Goal: Task Accomplishment & Management: Manage account settings

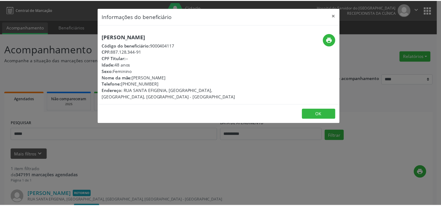
scroll to position [82, 0]
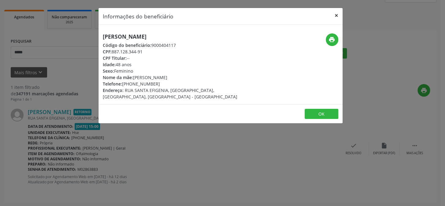
click at [337, 14] on button "×" at bounding box center [337, 15] width 12 height 15
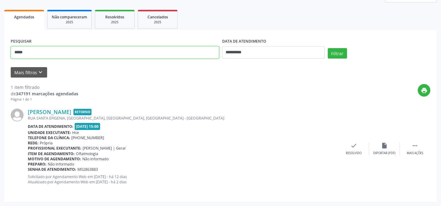
click at [22, 54] on input "****" at bounding box center [115, 52] width 208 height 12
type input "*"
click at [31, 77] on div "1 item filtrado de 347191 marcações agendadas Página 1 de 1 print [PERSON_NAME]…" at bounding box center [221, 136] width 420 height 118
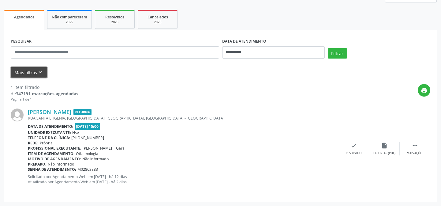
click at [31, 73] on button "Mais filtros keyboard_arrow_down" at bounding box center [29, 72] width 36 height 11
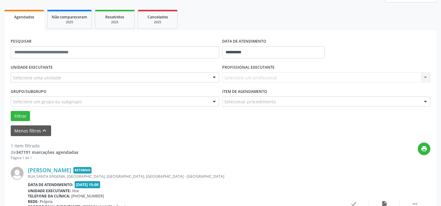
click at [51, 73] on div "Selecione uma unidade" at bounding box center [115, 77] width 208 height 10
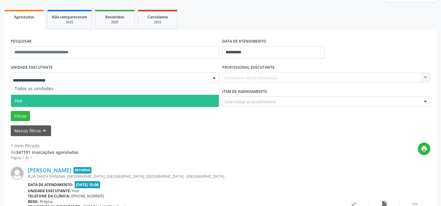
click at [41, 97] on span "Hse" at bounding box center [115, 101] width 208 height 12
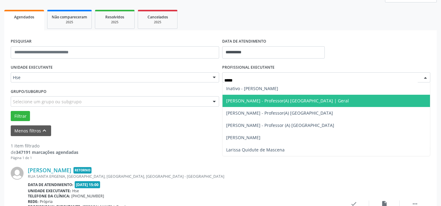
type input "******"
click at [267, 101] on span "[PERSON_NAME] - Professor(A) [GEOGRAPHIC_DATA] | Geral" at bounding box center [287, 101] width 123 height 6
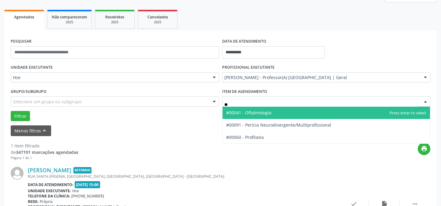
type input "***"
click at [243, 110] on span "#00041 - Oftalmologia" at bounding box center [248, 113] width 45 height 6
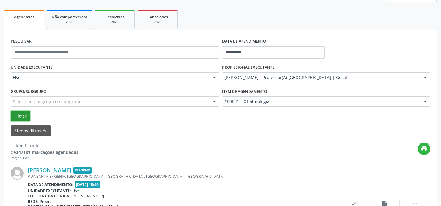
click at [17, 119] on button "Filtrar" at bounding box center [20, 116] width 19 height 10
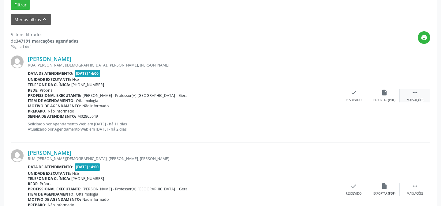
click at [409, 93] on div " Mais ações" at bounding box center [415, 95] width 31 height 13
click at [386, 95] on div "alarm_off Não compareceu" at bounding box center [384, 95] width 31 height 13
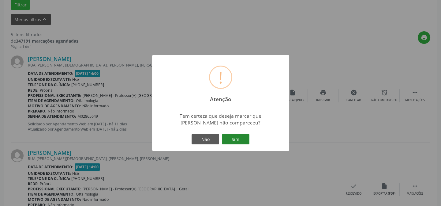
click at [243, 137] on button "Sim" at bounding box center [236, 139] width 28 height 10
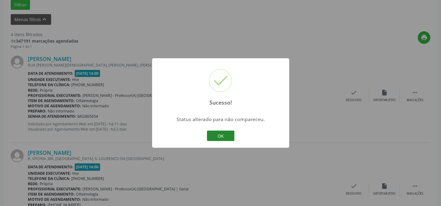
click at [226, 133] on button "OK" at bounding box center [221, 135] width 28 height 10
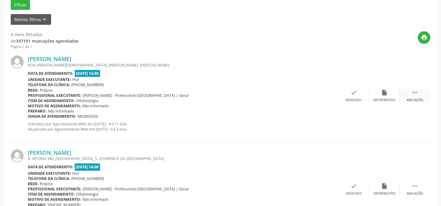
drag, startPoint x: 422, startPoint y: 96, endPoint x: 414, endPoint y: 100, distance: 8.8
click at [422, 96] on div " Mais ações" at bounding box center [415, 95] width 31 height 13
click at [379, 95] on div "alarm_off Não compareceu" at bounding box center [384, 95] width 31 height 13
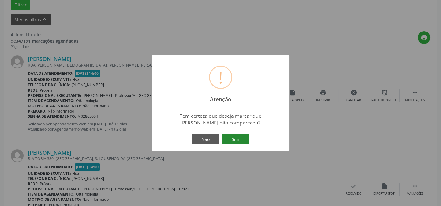
click at [240, 139] on button "Sim" at bounding box center [236, 139] width 28 height 10
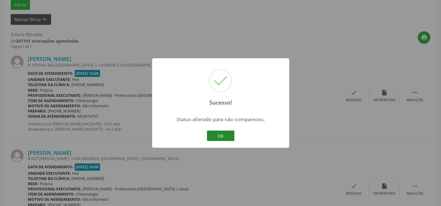
click at [230, 136] on button "OK" at bounding box center [221, 135] width 28 height 10
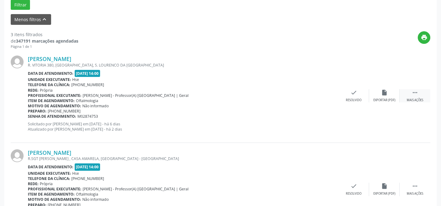
drag, startPoint x: 423, startPoint y: 95, endPoint x: 418, endPoint y: 95, distance: 4.6
click at [423, 95] on div " Mais ações" at bounding box center [415, 95] width 31 height 13
click at [374, 99] on div "Não compareceu" at bounding box center [384, 100] width 26 height 4
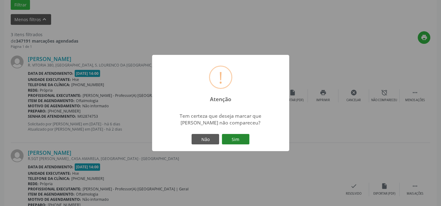
click at [242, 138] on button "Sim" at bounding box center [236, 139] width 28 height 10
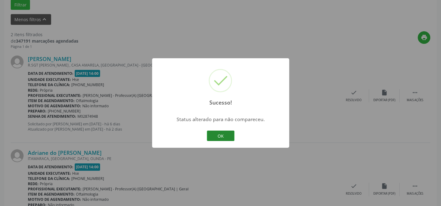
click at [224, 137] on button "OK" at bounding box center [221, 135] width 28 height 10
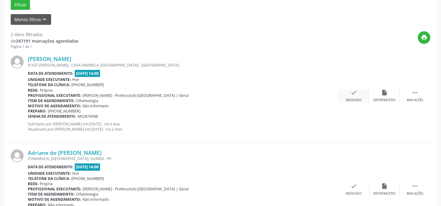
click at [357, 96] on div "check Resolvido" at bounding box center [354, 95] width 31 height 13
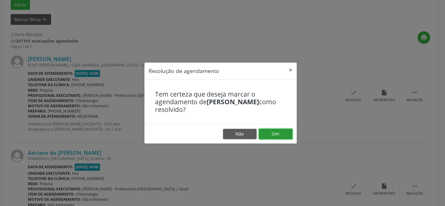
click at [272, 133] on button "Sim" at bounding box center [276, 134] width 34 height 10
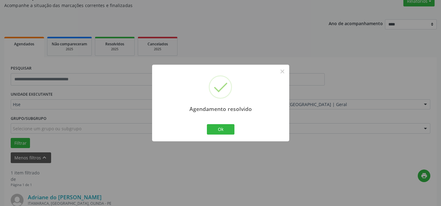
scroll to position [140, 0]
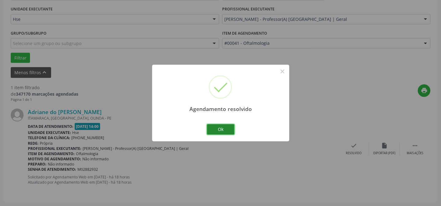
click at [217, 129] on button "Ok" at bounding box center [221, 129] width 28 height 10
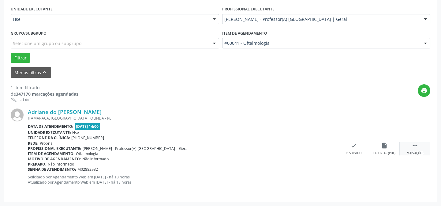
click at [415, 147] on icon "" at bounding box center [415, 145] width 7 height 7
click at [383, 146] on icon "alarm_off" at bounding box center [384, 145] width 7 height 7
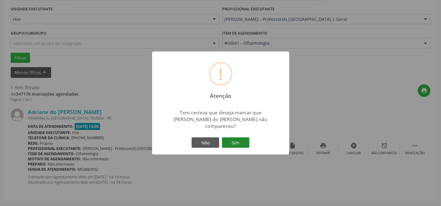
click at [241, 141] on button "Sim" at bounding box center [236, 142] width 28 height 10
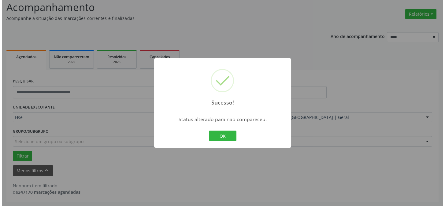
scroll to position [41, 0]
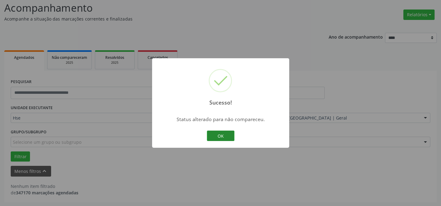
click at [224, 137] on button "OK" at bounding box center [221, 135] width 28 height 10
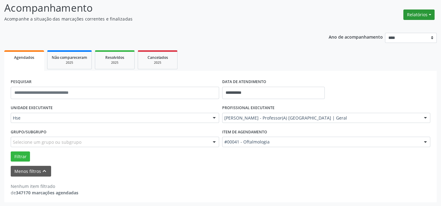
click at [419, 14] on button "Relatórios" at bounding box center [418, 14] width 31 height 10
click at [388, 25] on link "Agendamentos" at bounding box center [403, 27] width 66 height 9
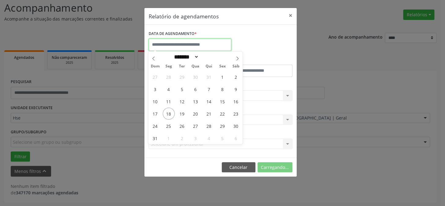
click at [165, 41] on input "text" at bounding box center [190, 45] width 83 height 12
click at [171, 113] on span "18" at bounding box center [169, 113] width 12 height 12
type input "**********"
click at [171, 113] on span "18" at bounding box center [169, 113] width 12 height 12
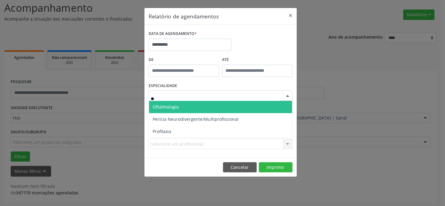
click at [204, 103] on span "Oftalmologia" at bounding box center [220, 107] width 143 height 12
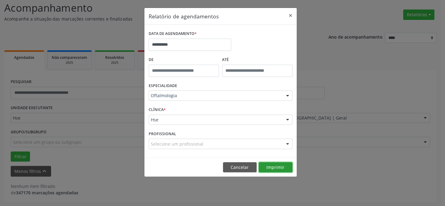
click at [276, 165] on button "Imprimir" at bounding box center [276, 167] width 34 height 10
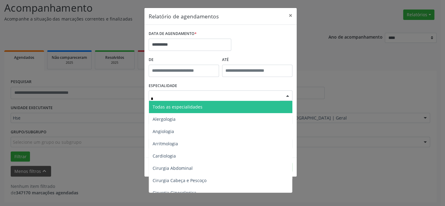
type input "**"
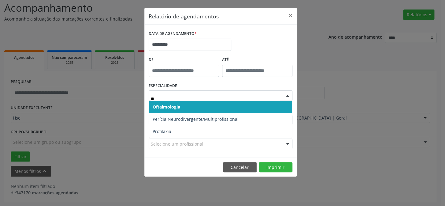
click at [182, 106] on span "Oftalmologia" at bounding box center [220, 107] width 143 height 12
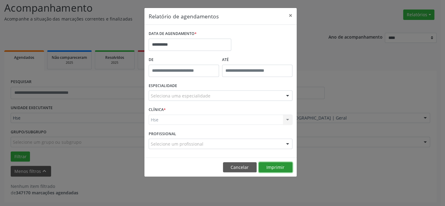
click at [278, 168] on button "Imprimir" at bounding box center [276, 167] width 34 height 10
